Goal: Task Accomplishment & Management: Manage account settings

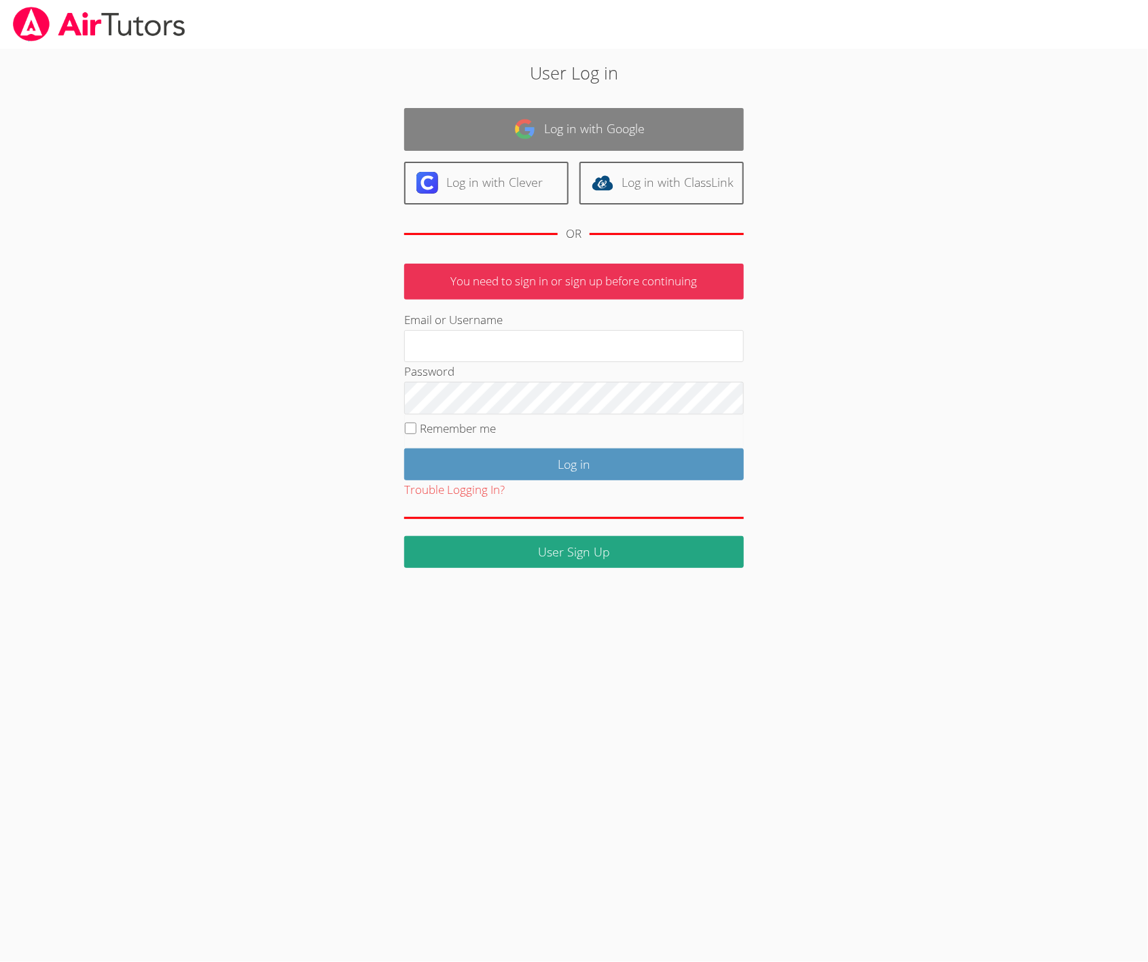
click at [547, 127] on link "Log in with Google" at bounding box center [574, 129] width 340 height 43
